Goal: Information Seeking & Learning: Compare options

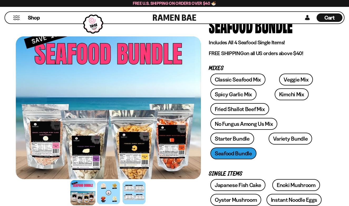
scroll to position [40, 0]
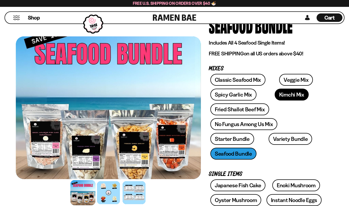
click at [275, 92] on link "Kimchi Mix" at bounding box center [292, 95] width 34 height 12
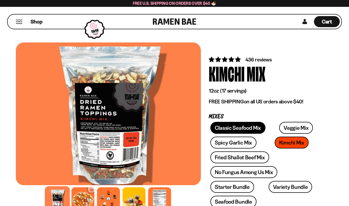
click at [219, 125] on link "Classic Seafood Mix" at bounding box center [237, 128] width 55 height 12
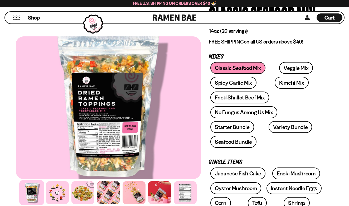
scroll to position [60, 0]
click at [35, 188] on div at bounding box center [31, 192] width 25 height 25
click at [64, 194] on div at bounding box center [57, 192] width 25 height 25
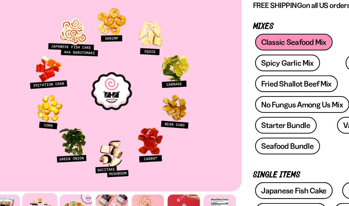
scroll to position [56, 0]
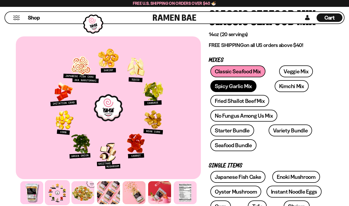
click at [231, 86] on link "Spicy Garlic Mix" at bounding box center [233, 86] width 46 height 12
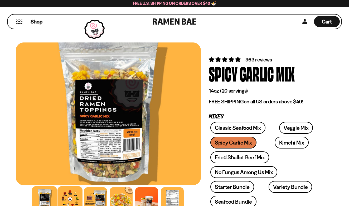
click at [76, 196] on div at bounding box center [69, 198] width 25 height 25
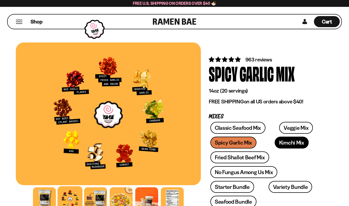
click at [275, 140] on link "Kimchi Mix" at bounding box center [292, 142] width 34 height 12
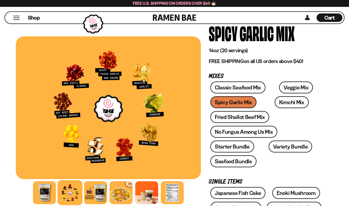
scroll to position [40, 0]
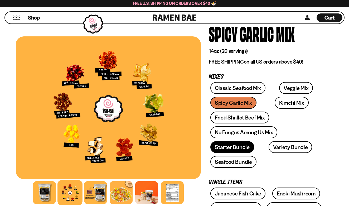
click at [254, 141] on link "Starter Bundle" at bounding box center [232, 147] width 44 height 12
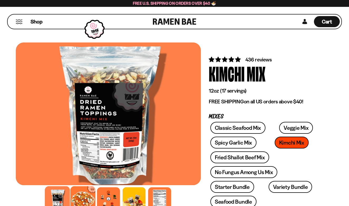
click at [80, 200] on div at bounding box center [82, 198] width 25 height 25
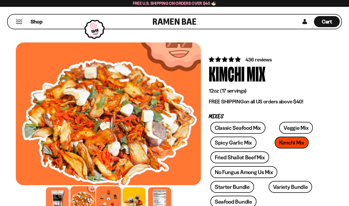
click at [114, 202] on div at bounding box center [108, 198] width 25 height 25
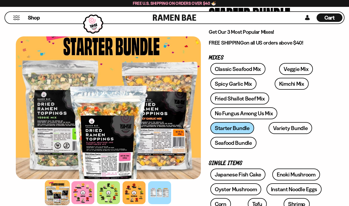
scroll to position [59, 0]
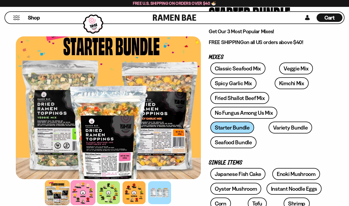
click at [90, 194] on div at bounding box center [82, 192] width 25 height 25
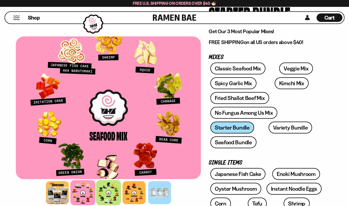
click at [102, 190] on div at bounding box center [108, 192] width 25 height 25
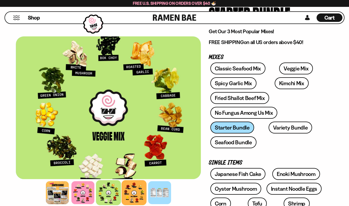
click at [130, 186] on div at bounding box center [133, 192] width 25 height 25
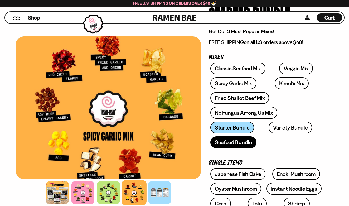
click at [256, 136] on link "Seafood Bundle" at bounding box center [233, 142] width 46 height 12
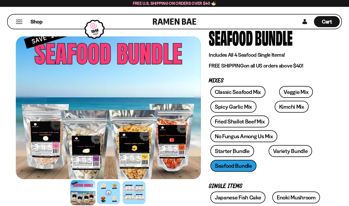
scroll to position [28, 0]
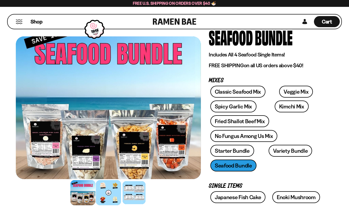
click at [107, 190] on div at bounding box center [108, 192] width 25 height 25
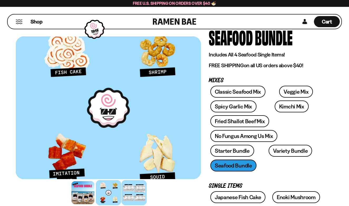
click at [130, 197] on div at bounding box center [133, 192] width 25 height 25
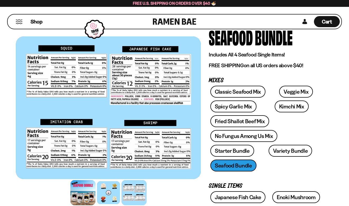
click at [90, 193] on div at bounding box center [82, 192] width 25 height 25
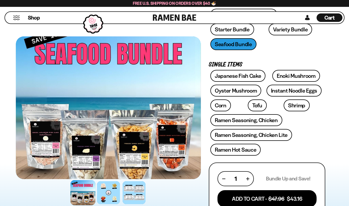
scroll to position [154, 0]
